Goal: Task Accomplishment & Management: Manage account settings

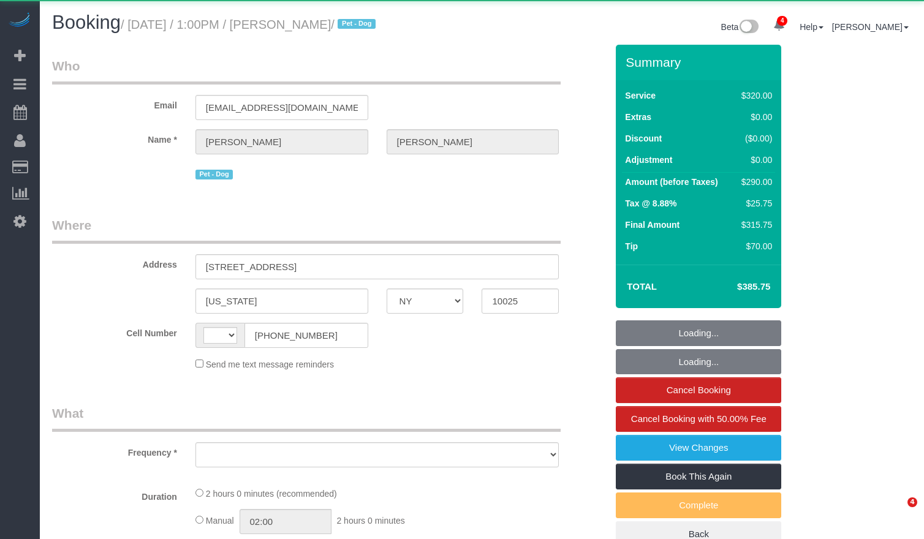
select select "NY"
select select "string:US"
select select "object:890"
select select "string:stripe-pm_1ROnzY4VGloSiKo7iZH3n0OD"
select select "2"
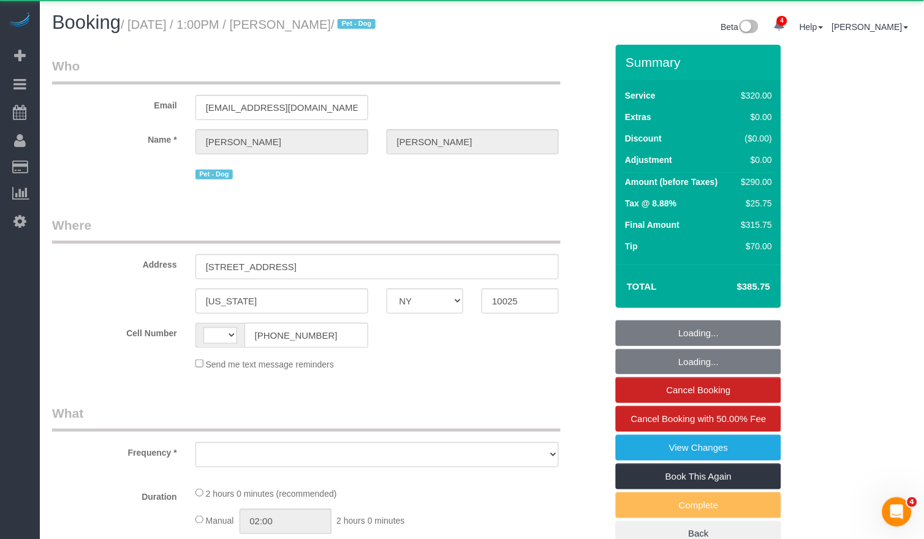
select select "number:89"
select select "number:90"
select select "number:15"
select select "number:5"
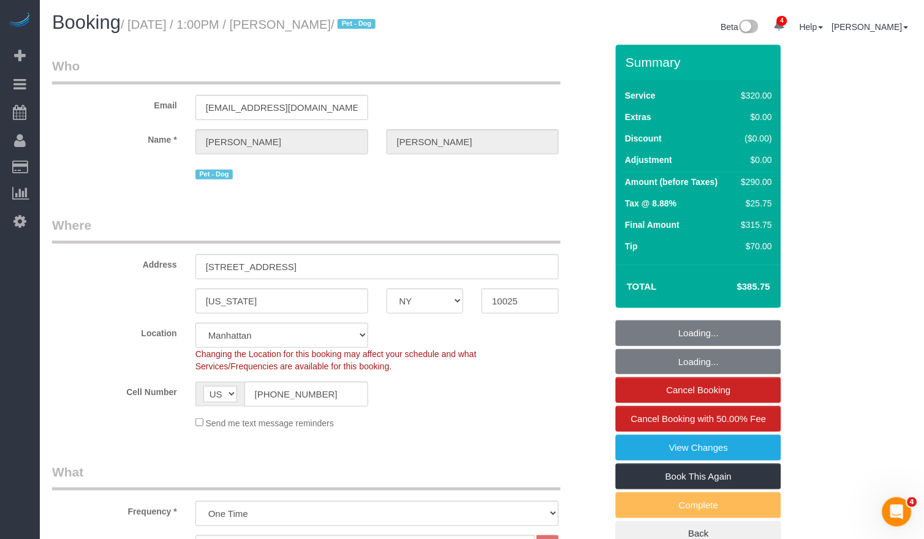
select select "object:901"
select select "spot1"
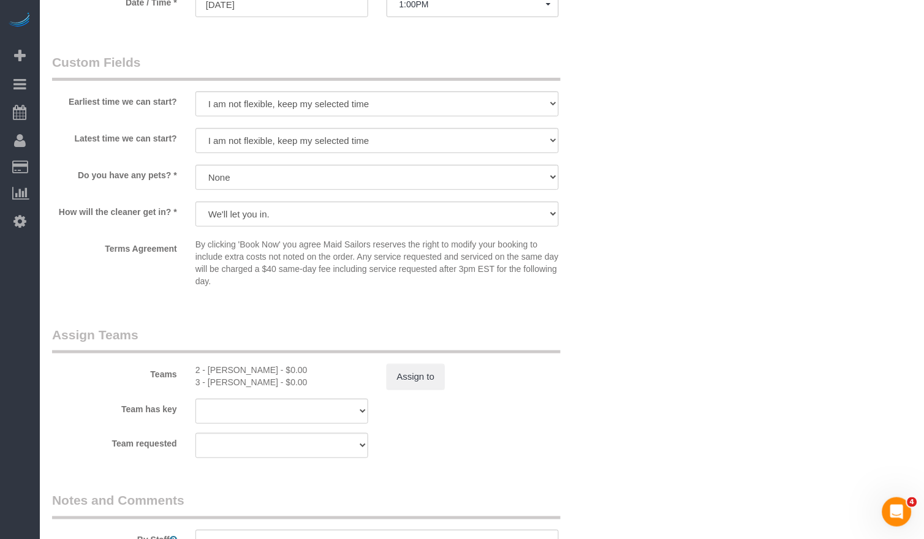
scroll to position [1118, 0]
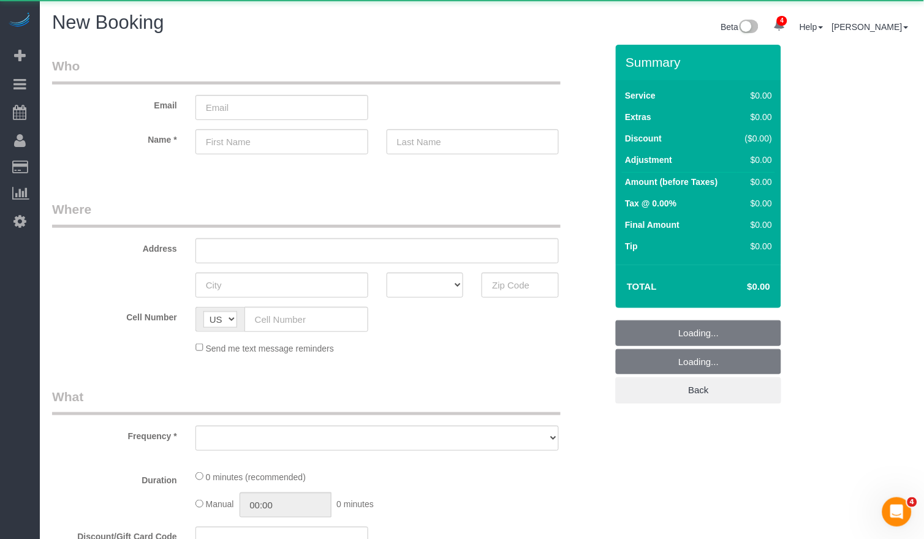
select select "object:12254"
select select "number:89"
select select "number:90"
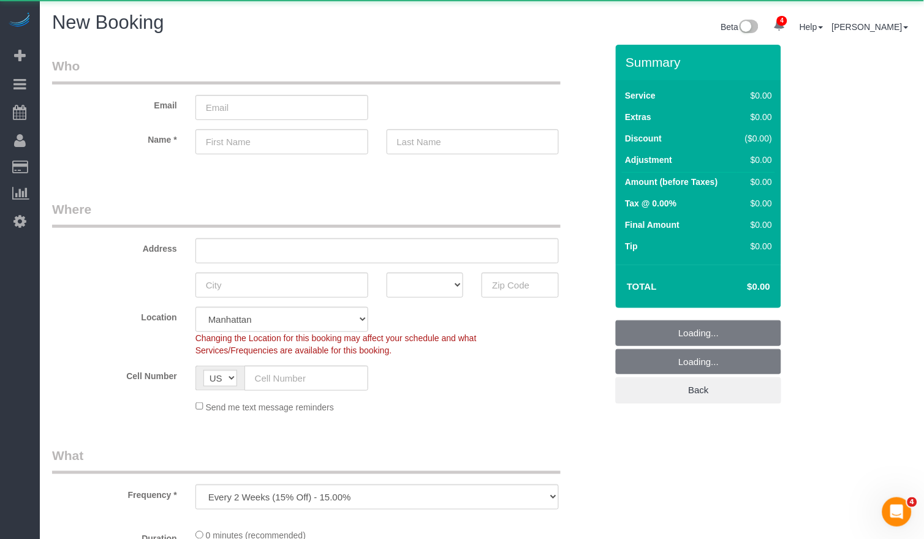
select select "object:12363"
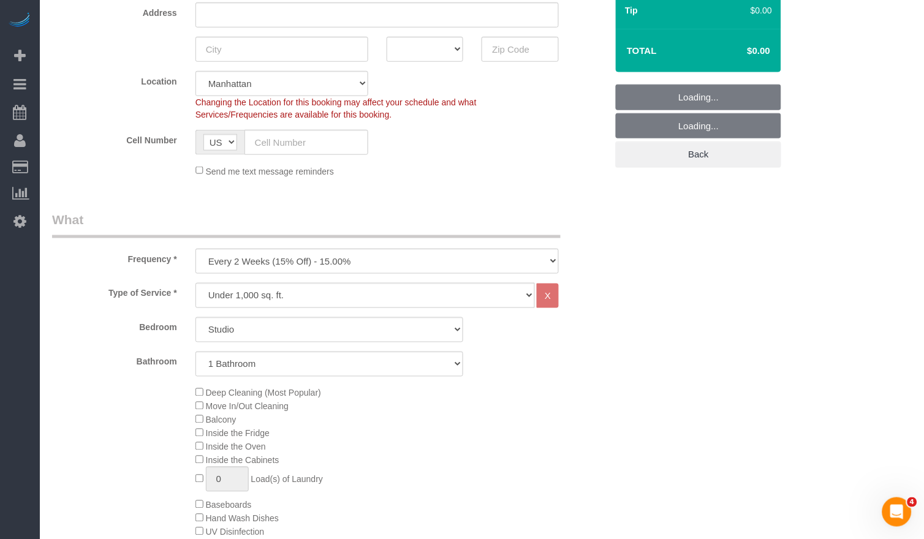
scroll to position [256, 0]
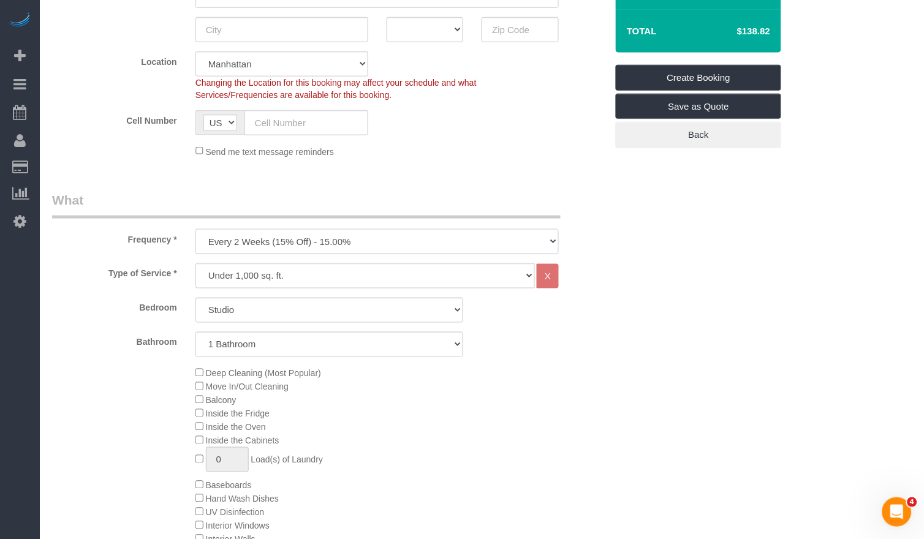
click at [223, 240] on select "One Time Weekly (20% Off) - 20.00% Every 2 Weeks (15% Off) - 15.00% Every 4 Wee…" at bounding box center [378, 241] width 364 height 25
click at [229, 236] on select "One Time Weekly (20% Off) - 20.00% Every 2 Weeks (15% Off) - 15.00% Every 4 Wee…" at bounding box center [378, 241] width 364 height 25
click at [229, 240] on select "One Time Weekly (20% Off) - 20.00% Every 2 Weeks (15% Off) - 15.00% Every 4 Wee…" at bounding box center [378, 241] width 364 height 25
click at [231, 242] on select "One Time Weekly (20% Off) - 20.00% Every 2 Weeks (15% Off) - 15.00% Every 4 Wee…" at bounding box center [378, 241] width 364 height 25
click at [326, 238] on select "One Time Weekly (20% Off) - 20.00% Every 2 Weeks (15% Off) - 15.00% Every 4 Wee…" at bounding box center [378, 241] width 364 height 25
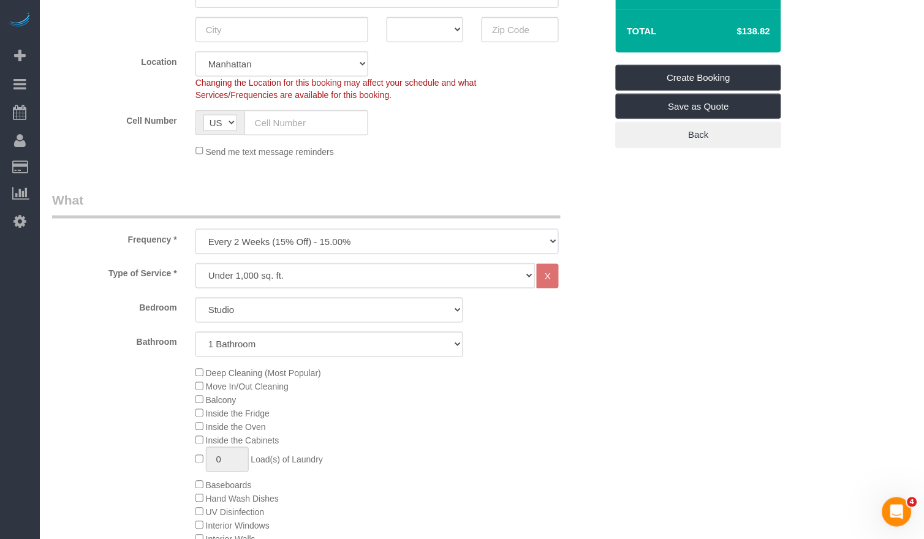
click at [275, 248] on select "One Time Weekly (20% Off) - 20.00% Every 2 Weeks (15% Off) - 15.00% Every 4 Wee…" at bounding box center [378, 241] width 364 height 25
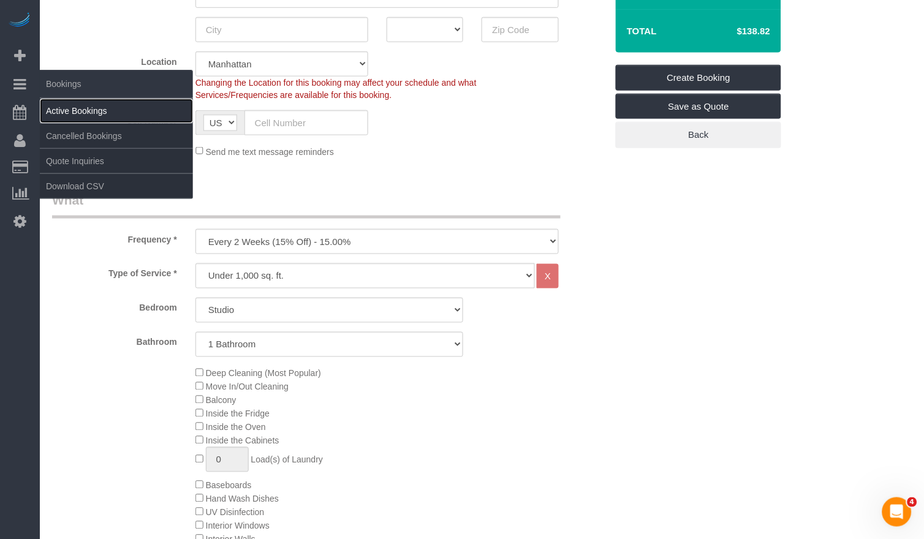
click at [82, 104] on link "Active Bookings" at bounding box center [116, 111] width 153 height 25
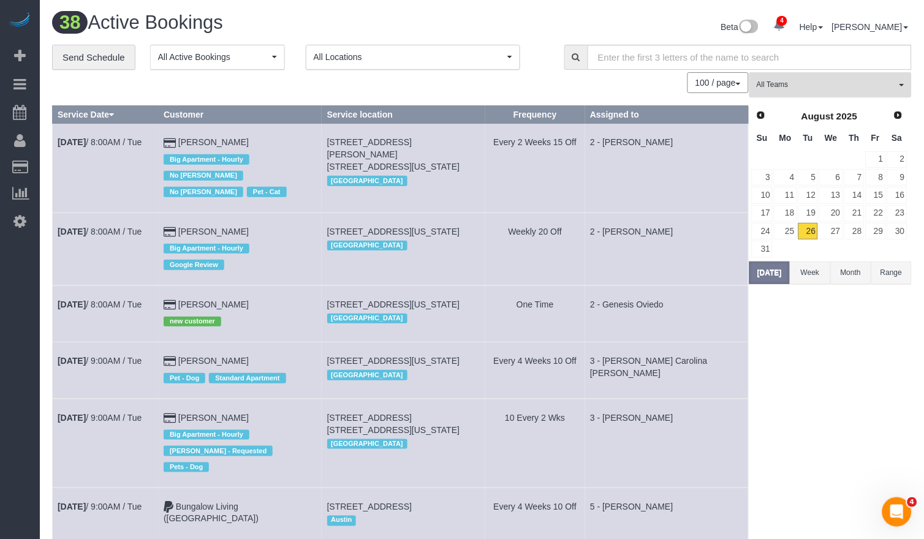
click at [795, 83] on span "All Teams" at bounding box center [827, 85] width 140 height 10
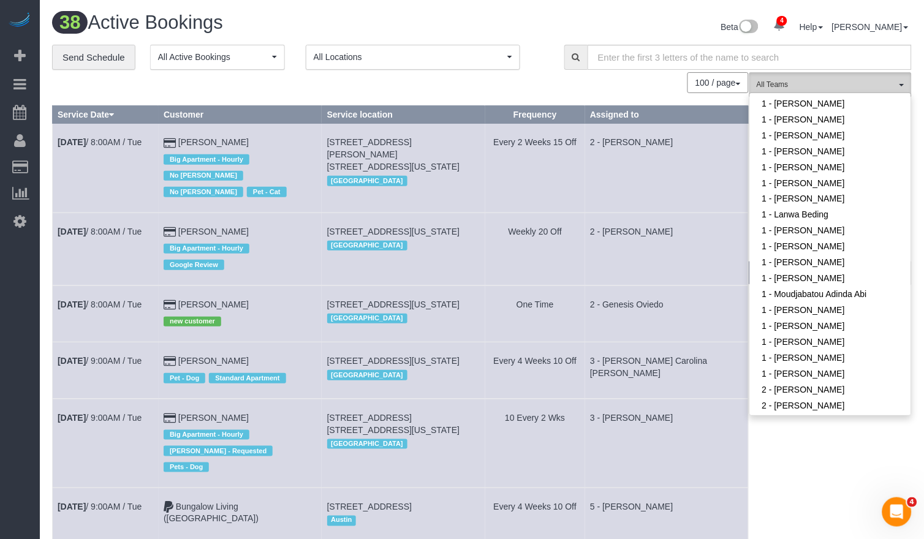
scroll to position [422, 0]
click at [810, 166] on link "1 - [PERSON_NAME]" at bounding box center [830, 169] width 161 height 16
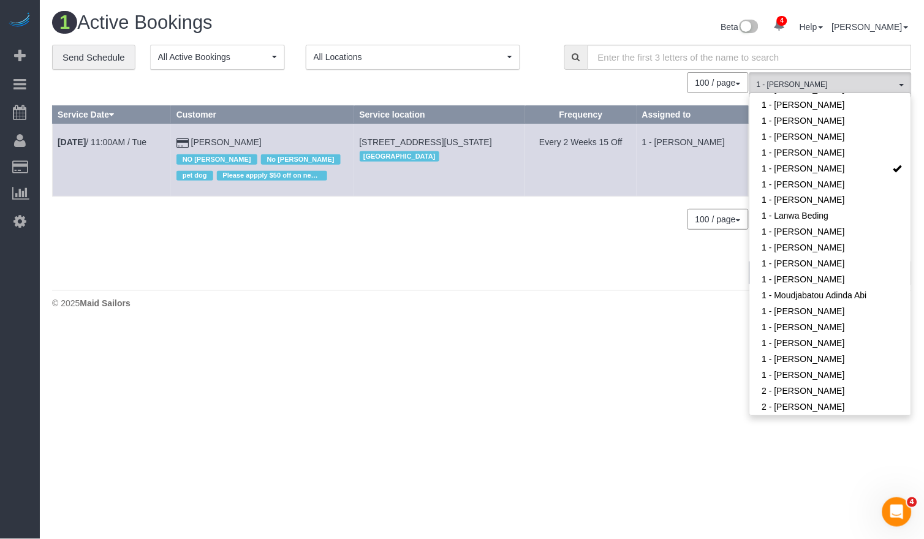
click at [397, 220] on div "100 / page 10 / page 20 / page 30 / page 40 / page 50 / page 100 / page" at bounding box center [400, 219] width 697 height 21
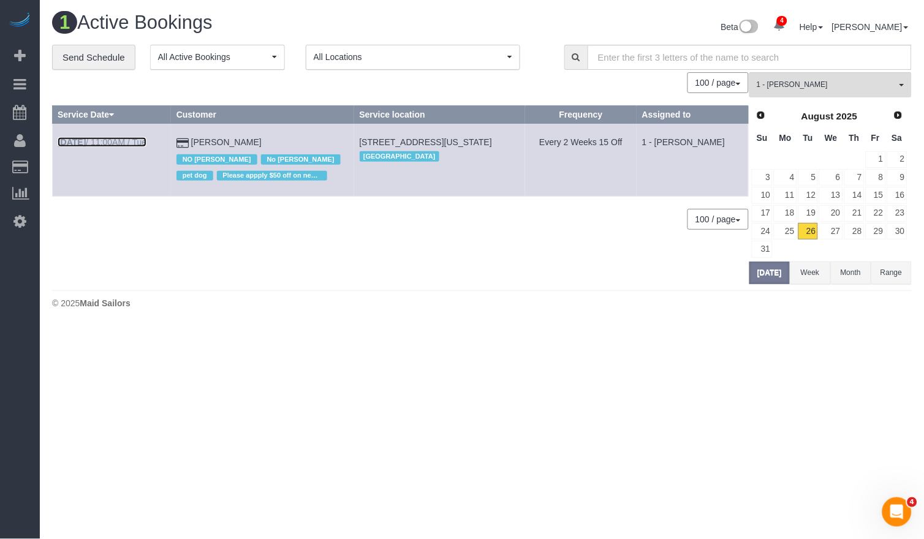
click at [119, 140] on link "[DATE] 11:00AM / Tue" at bounding box center [102, 142] width 89 height 10
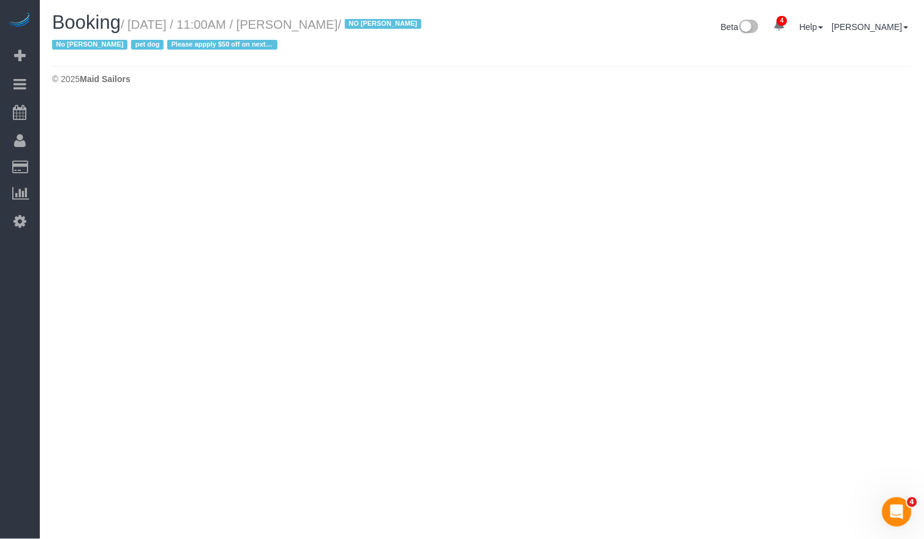
select select "NY"
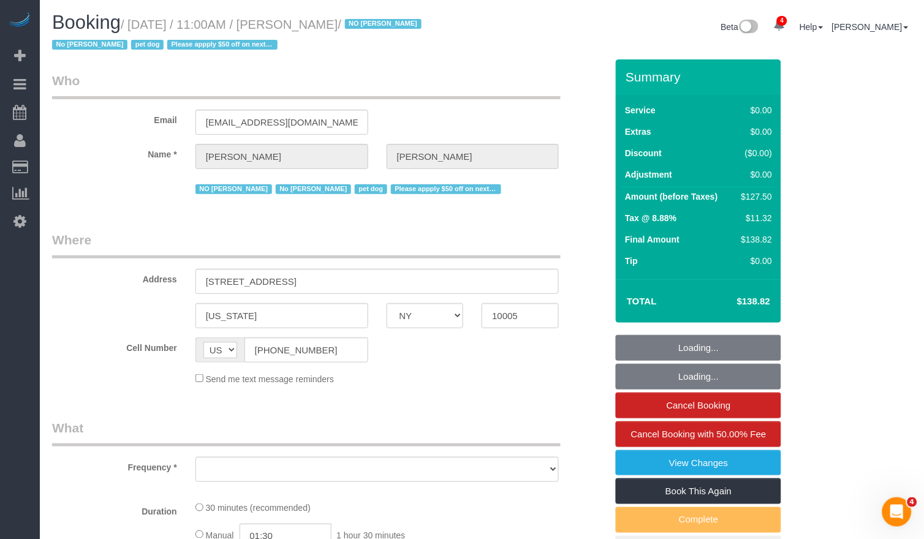
select select "object:14235"
select select "string:stripe-pm_1QKQBO4VGloSiKo7IuutFYzn"
select select "spot41"
select select "number:59"
select select "number:72"
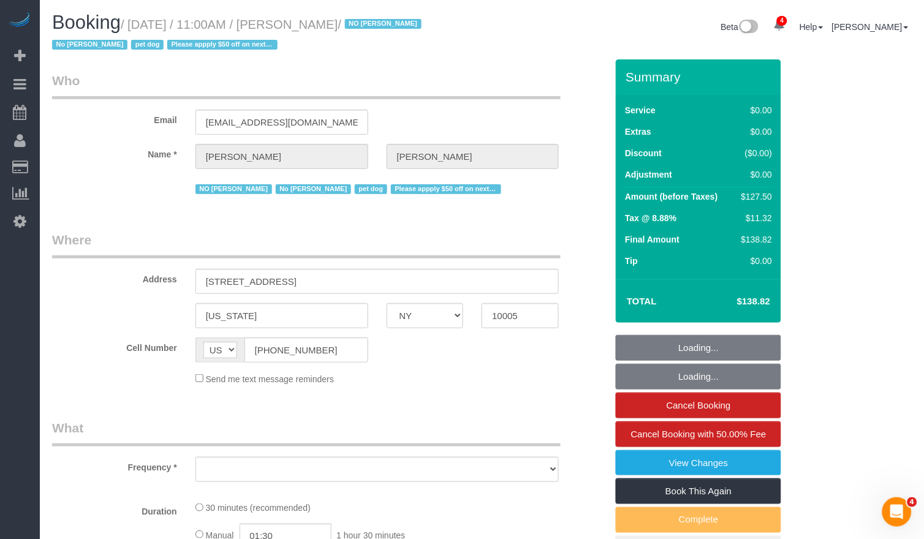
select select "number:13"
select select "number:6"
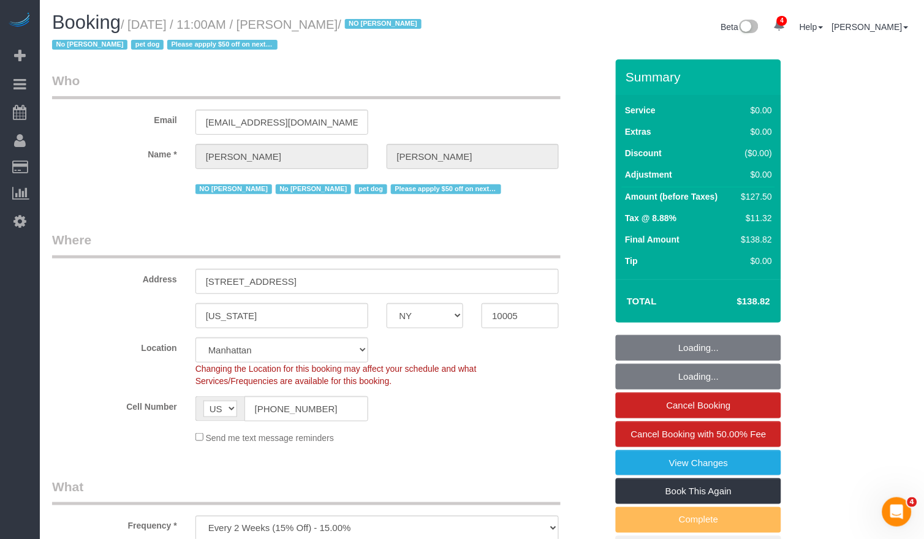
select select "object:14497"
drag, startPoint x: 363, startPoint y: 22, endPoint x: 142, endPoint y: 30, distance: 221.5
click at [142, 30] on small "/ [DATE] / 11:00AM / [PERSON_NAME] / NO [PERSON_NAME] No [PERSON_NAME] pet dog …" at bounding box center [238, 35] width 373 height 34
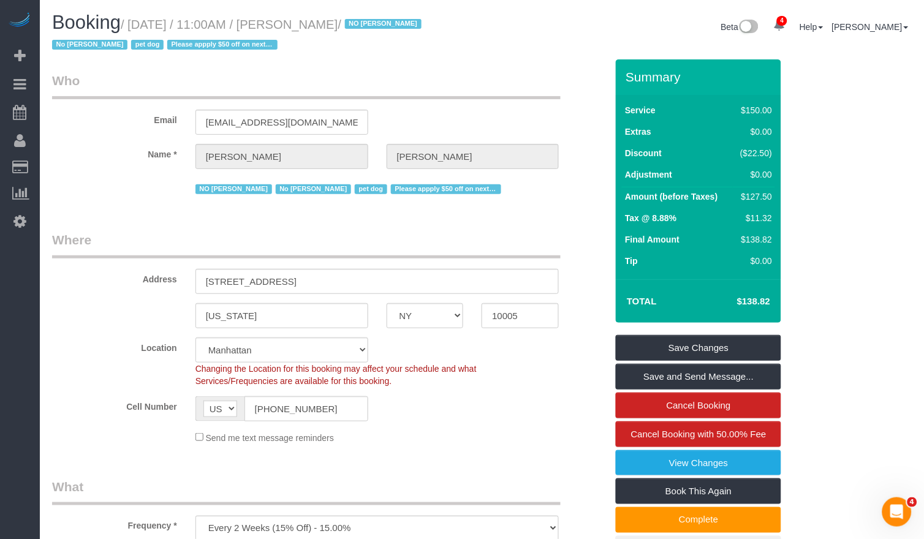
copy small "[DATE] / 11:00AM / [PERSON_NAME]"
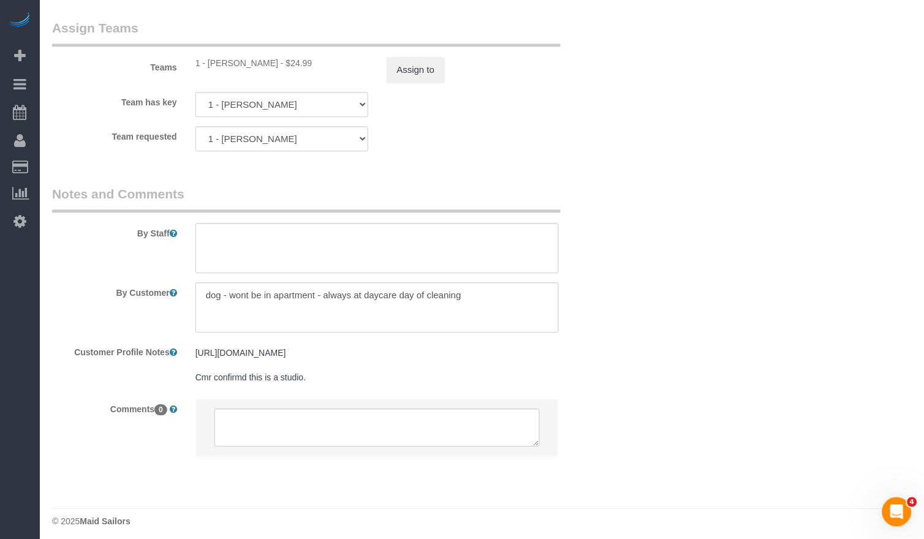
scroll to position [1664, 0]
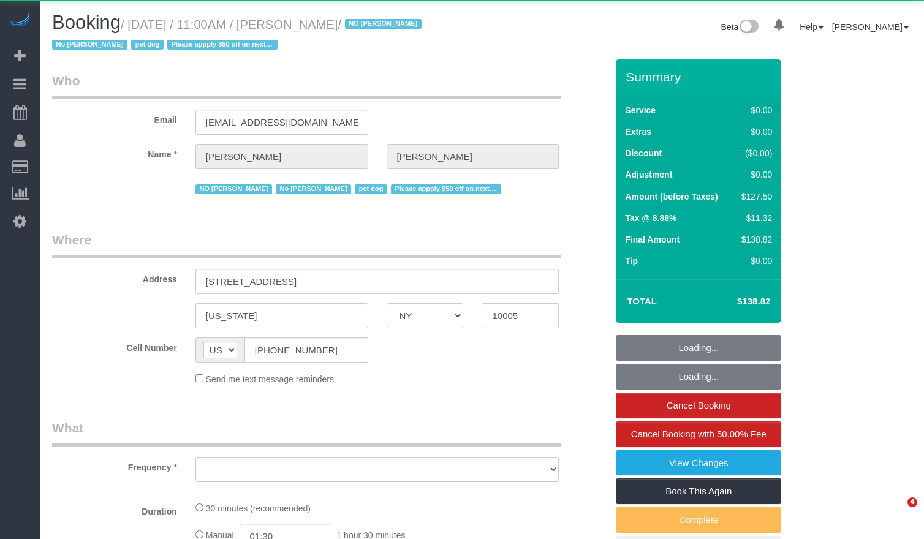
select select "NY"
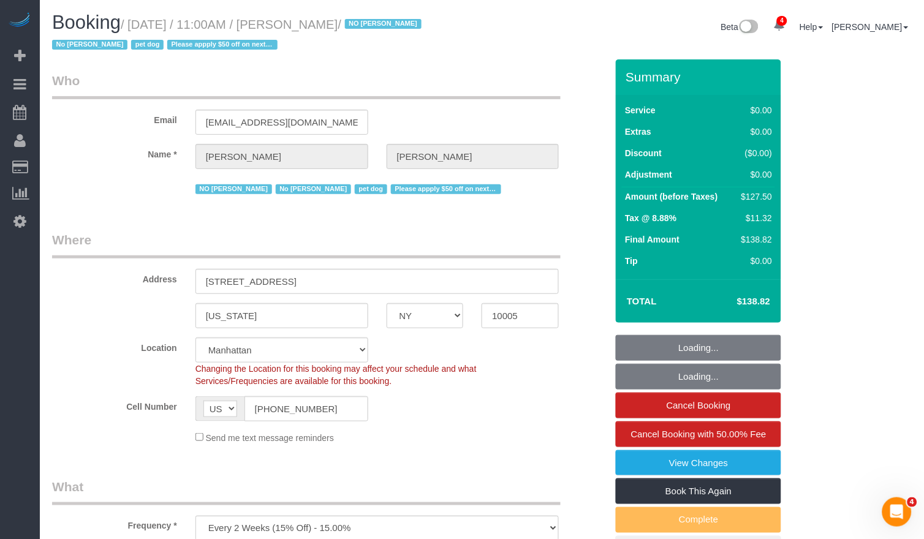
select select "object:931"
select select "string:stripe-pm_1QKQBO4VGloSiKo7IuutFYzn"
select select "spot1"
select select "number:59"
select select "number:72"
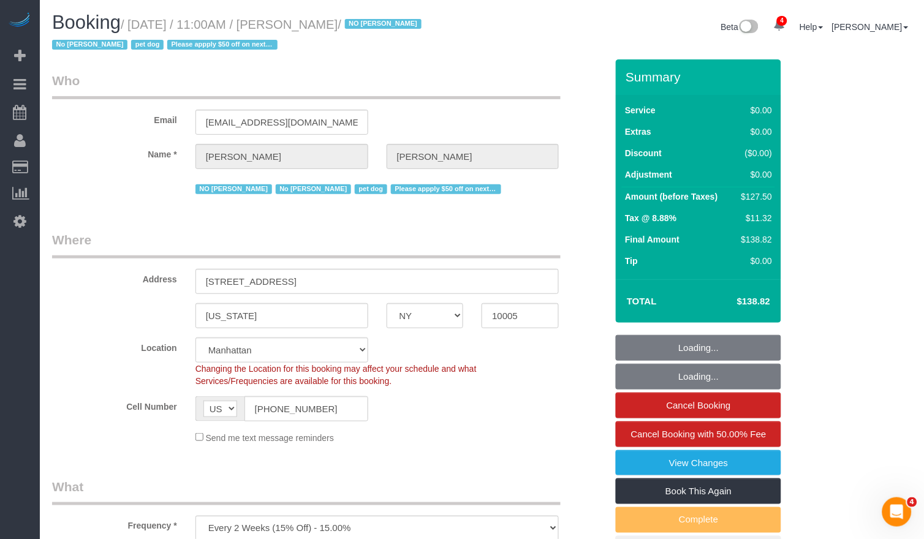
select select "number:13"
select select "number:6"
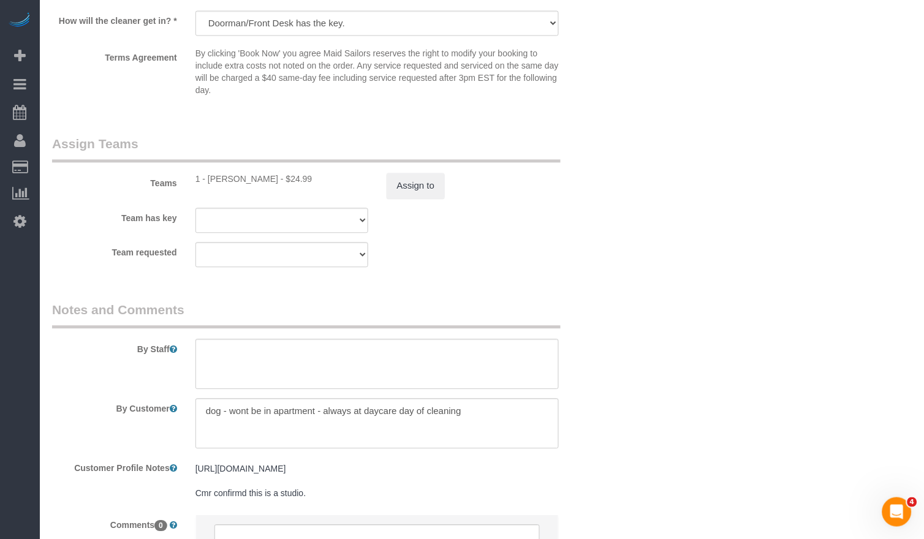
scroll to position [1574, 0]
